Goal: Book appointment/travel/reservation

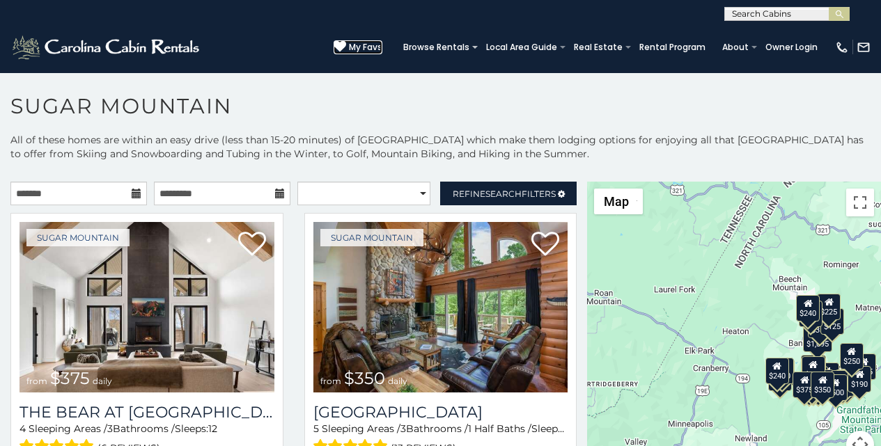
click at [346, 42] on icon at bounding box center [340, 46] width 13 height 13
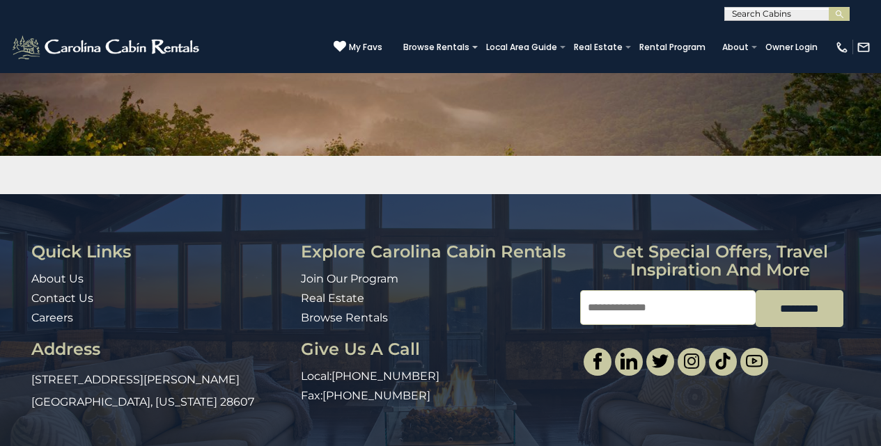
scroll to position [201, 0]
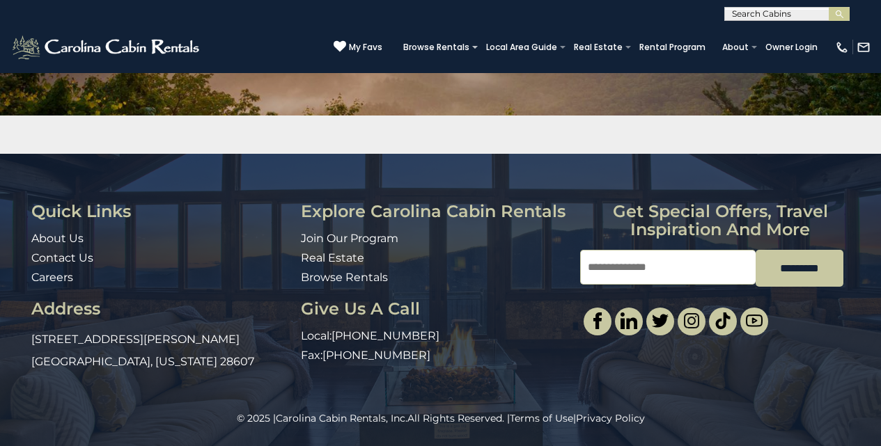
click at [597, 341] on div "Quick Links About Us Contact Us Careers Address 491 George Wilson Road Boone, N…" at bounding box center [440, 290] width 839 height 174
click at [835, 10] on img "submit" at bounding box center [839, 14] width 10 height 10
